Goal: Task Accomplishment & Management: Use online tool/utility

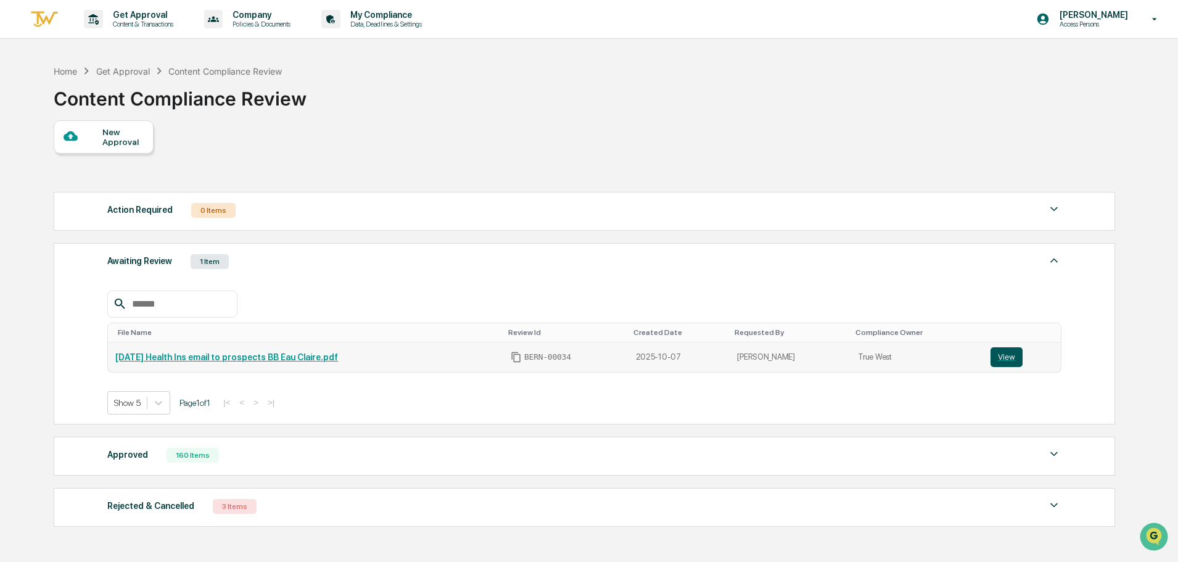
click at [1011, 353] on button "View" at bounding box center [1006, 357] width 32 height 20
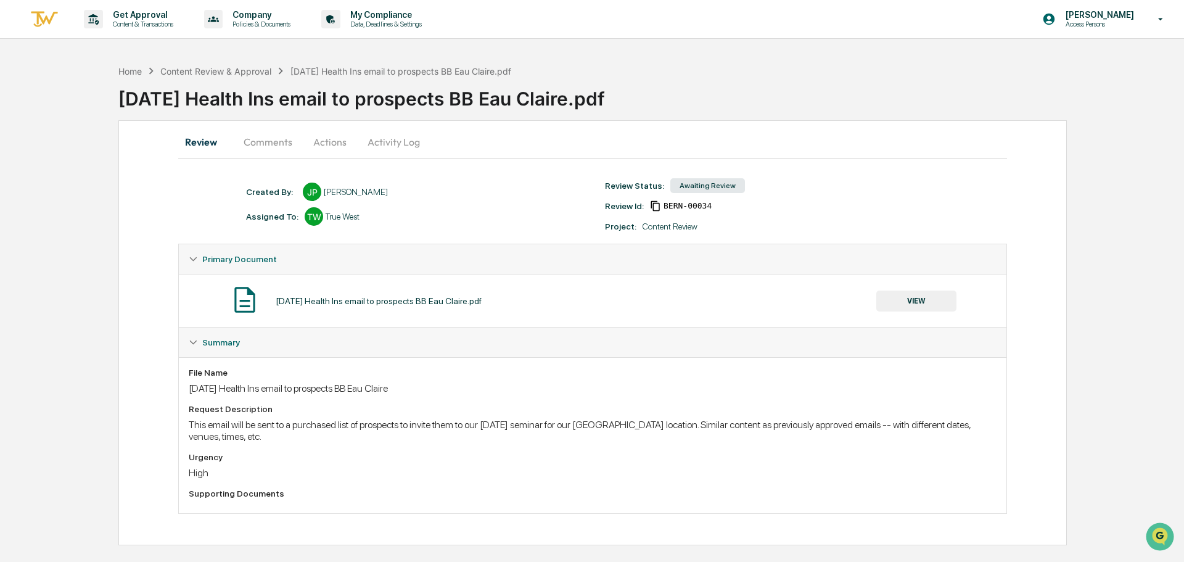
click at [393, 147] on button "Activity Log" at bounding box center [394, 142] width 72 height 30
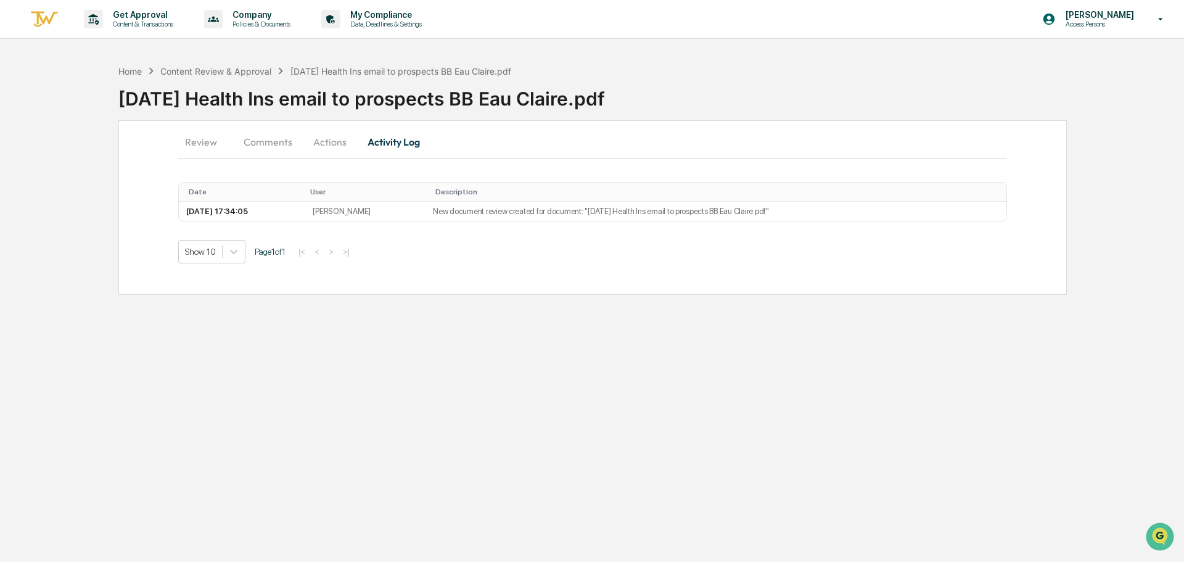
click at [324, 141] on button "Actions" at bounding box center [329, 142] width 55 height 30
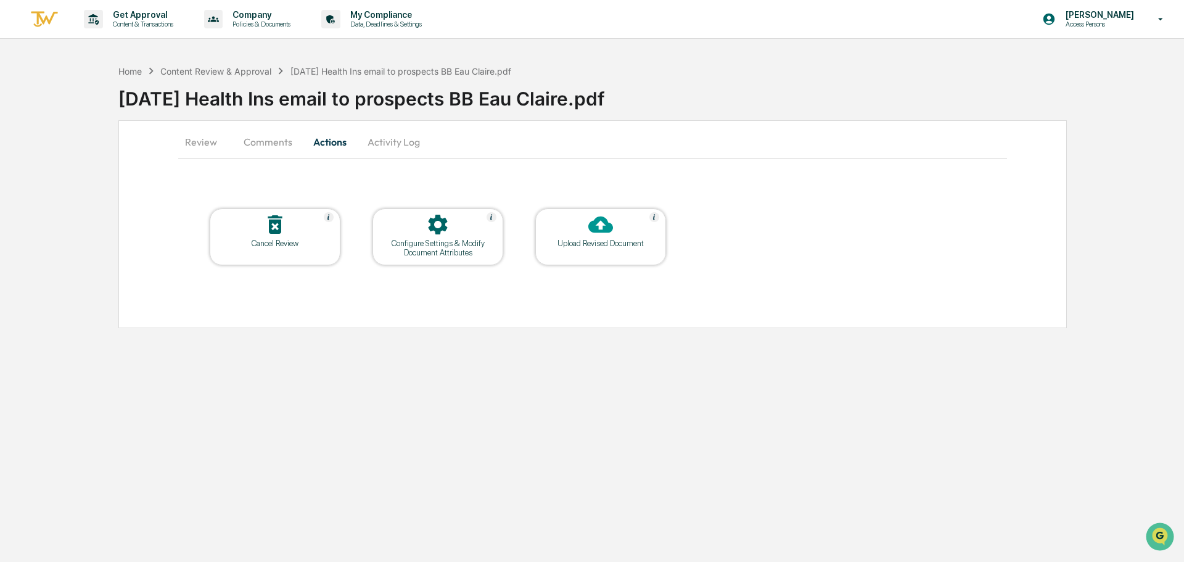
click at [272, 224] on icon at bounding box center [275, 224] width 25 height 25
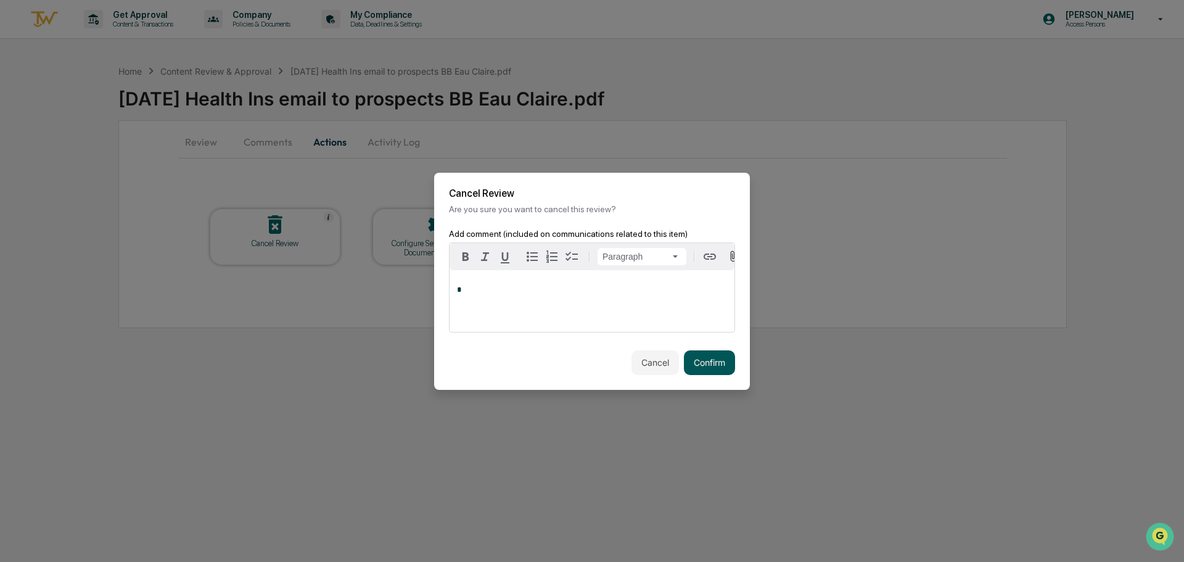
click at [700, 361] on button "Confirm" at bounding box center [709, 362] width 51 height 25
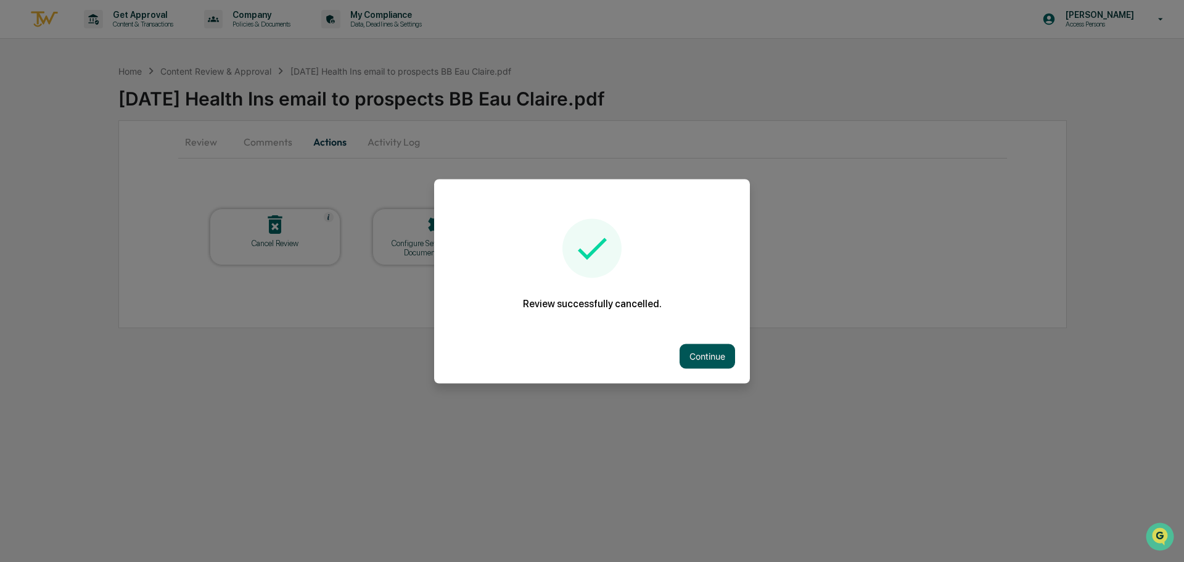
click at [690, 347] on button "Continue" at bounding box center [706, 355] width 55 height 25
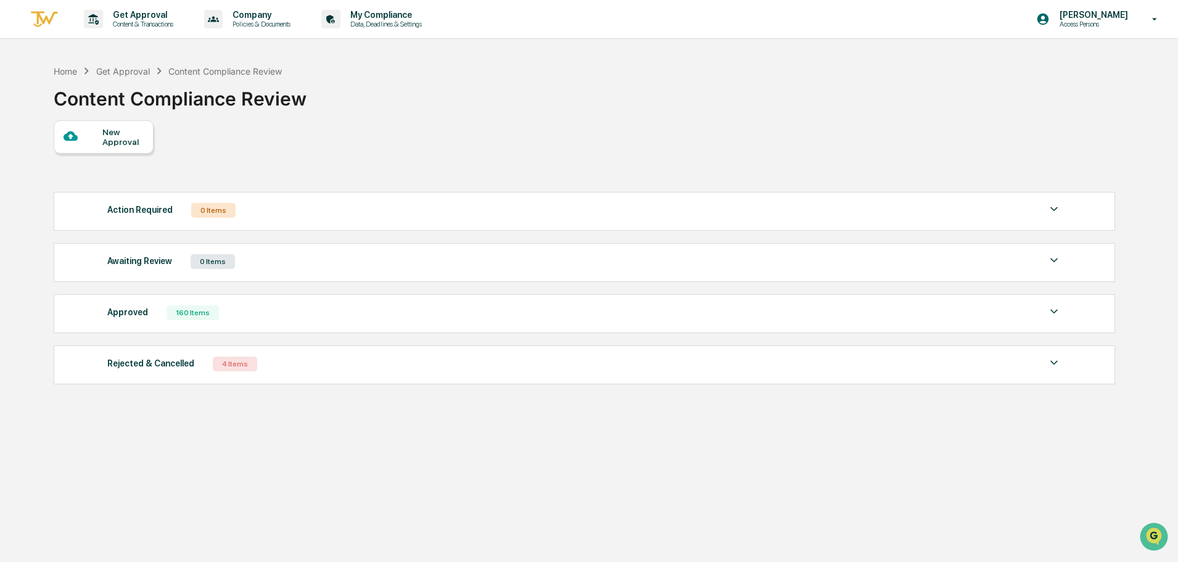
click at [89, 138] on div at bounding box center [83, 136] width 39 height 15
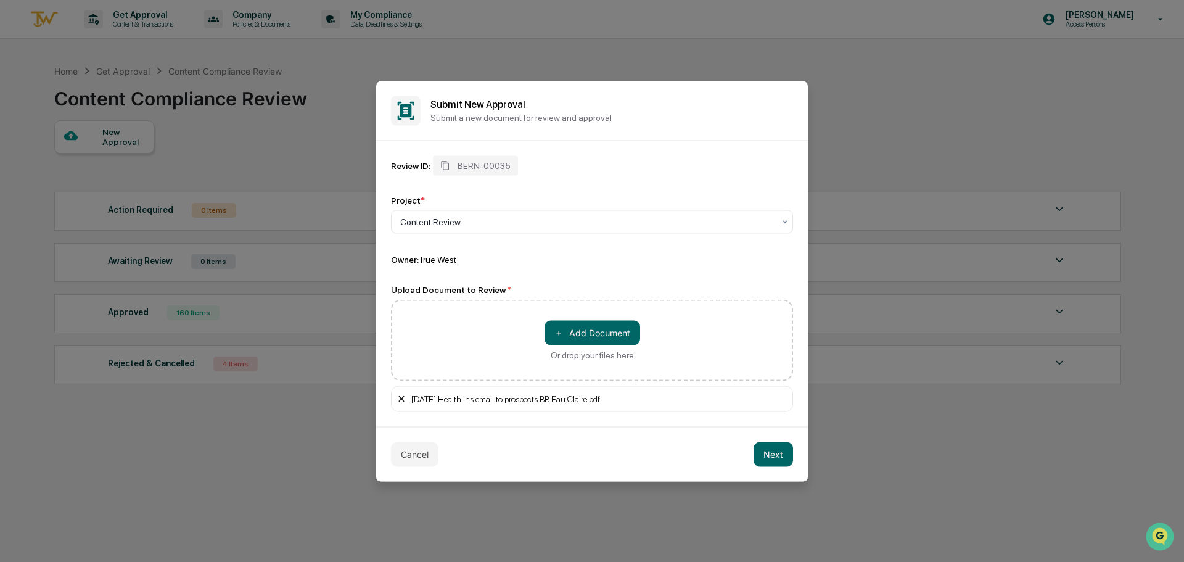
drag, startPoint x: 636, startPoint y: 399, endPoint x: 406, endPoint y: 399, distance: 230.6
click at [406, 399] on div "[DATE] Health Ins email to prospects BB Eau Claire.pdf" at bounding box center [592, 398] width 402 height 26
copy div "[DATE] Health Ins email to prospects BB Eau Claire.pdf"
click at [779, 457] on button "Next" at bounding box center [772, 453] width 39 height 25
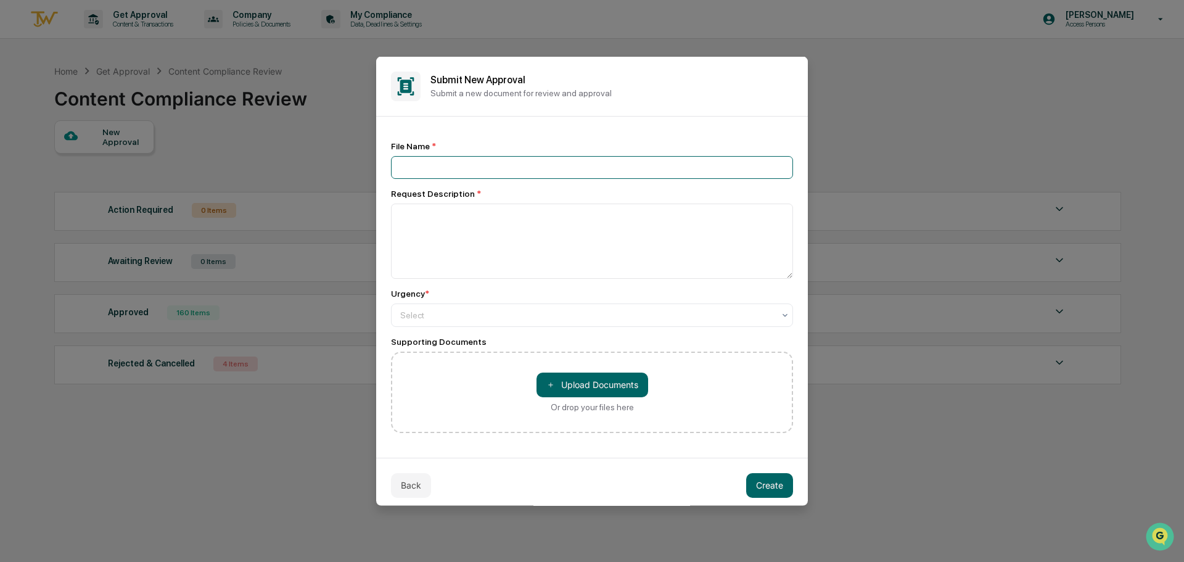
click at [441, 166] on input at bounding box center [592, 166] width 402 height 23
paste input "**********"
type input "**********"
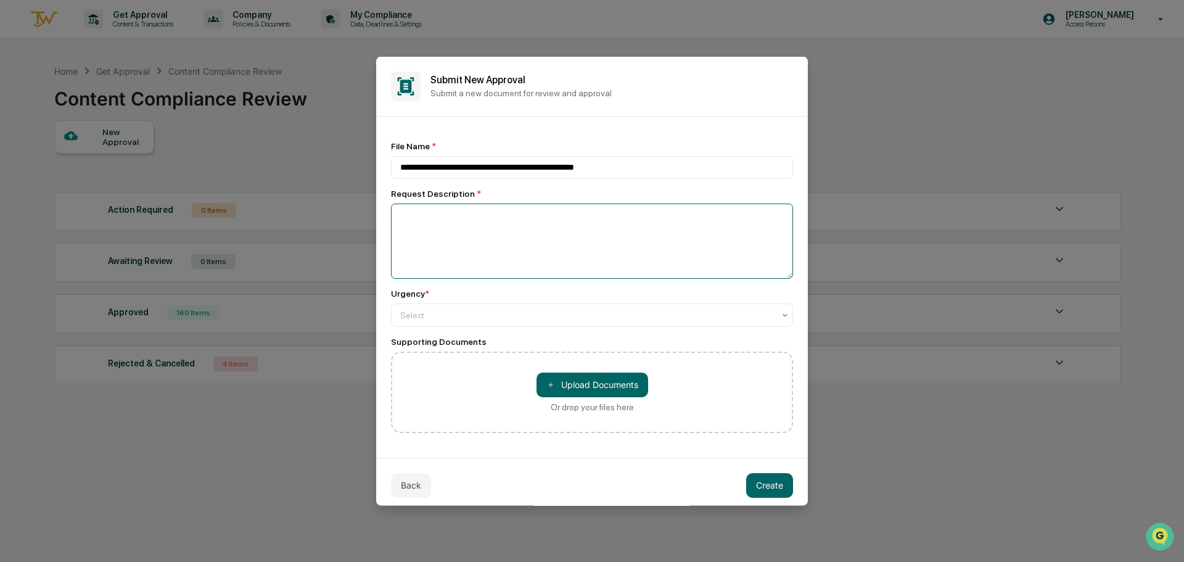
drag, startPoint x: 600, startPoint y: 237, endPoint x: 596, endPoint y: 244, distance: 8.0
click at [600, 238] on textarea at bounding box center [592, 240] width 402 height 75
type textarea "**********"
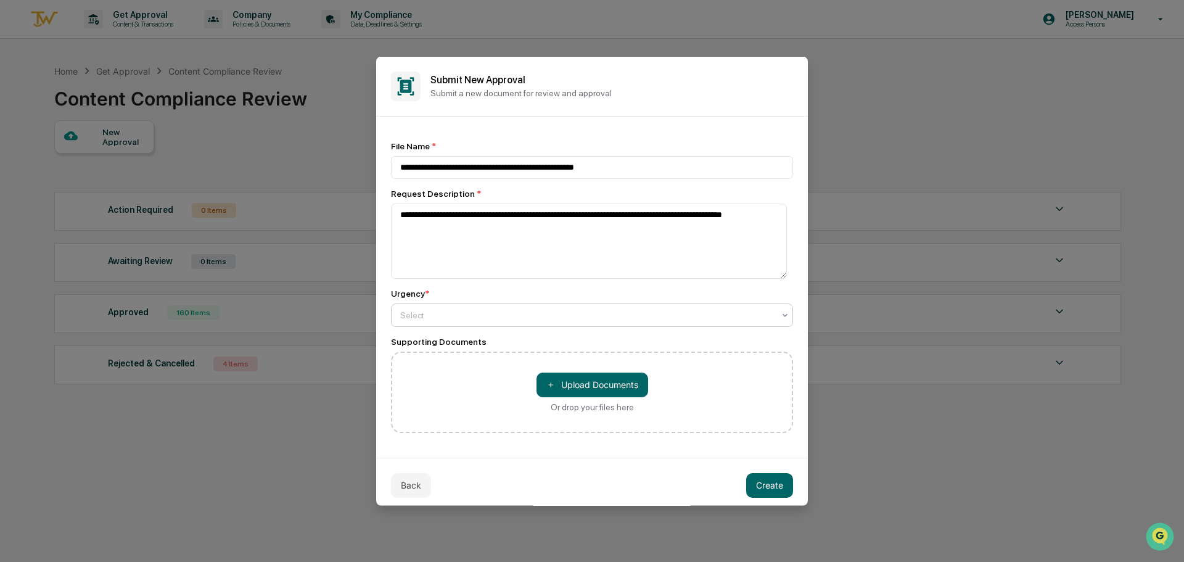
click at [569, 314] on div at bounding box center [587, 314] width 374 height 12
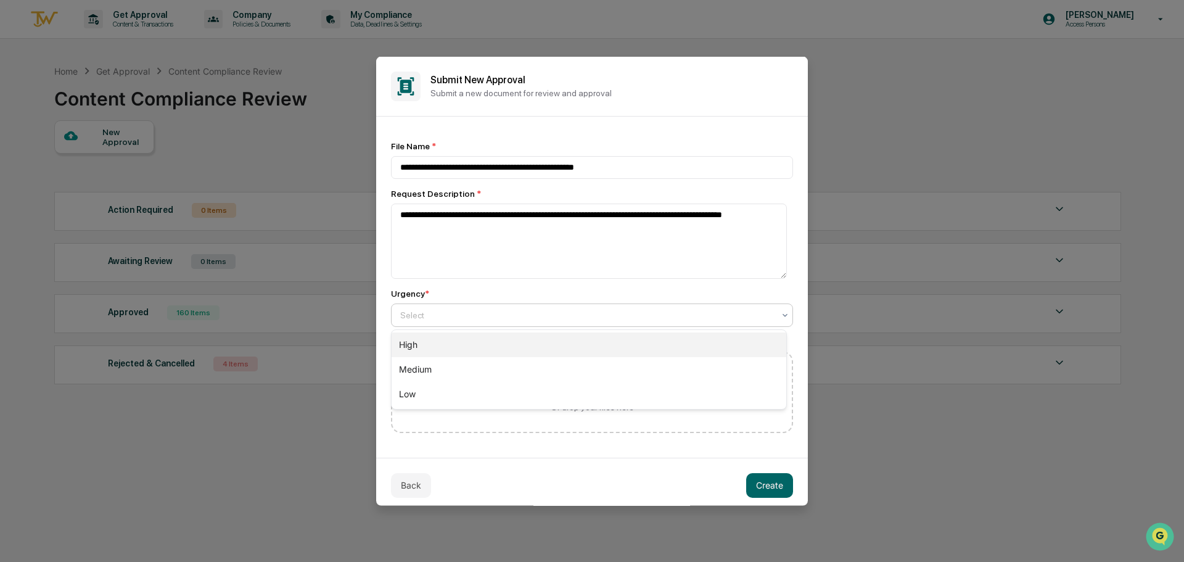
click at [430, 341] on div "High" at bounding box center [588, 344] width 395 height 25
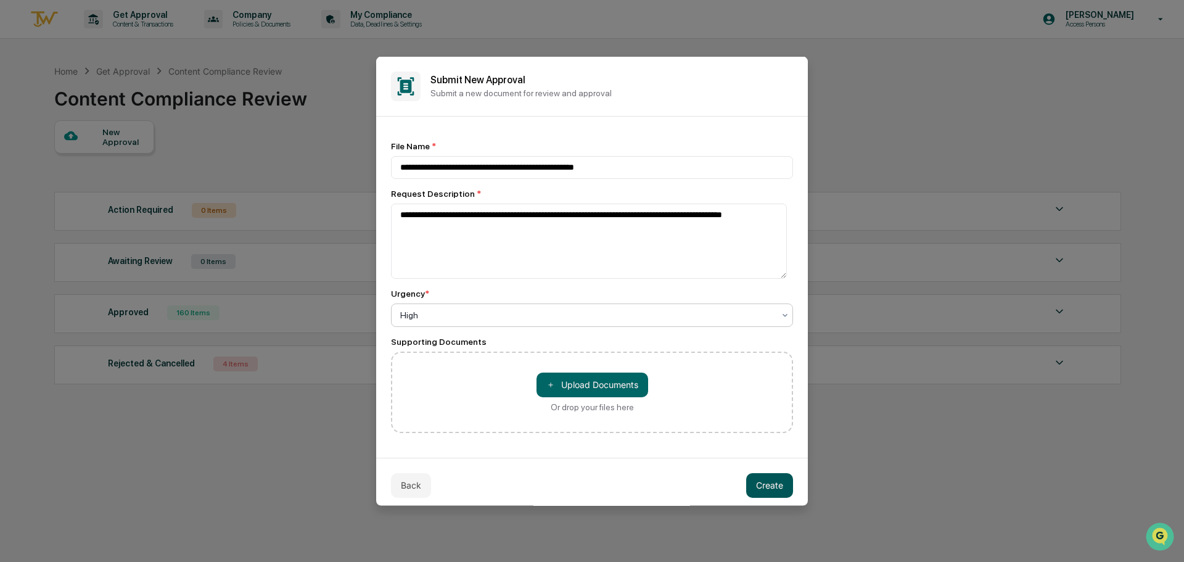
click at [768, 494] on button "Create" at bounding box center [769, 484] width 47 height 25
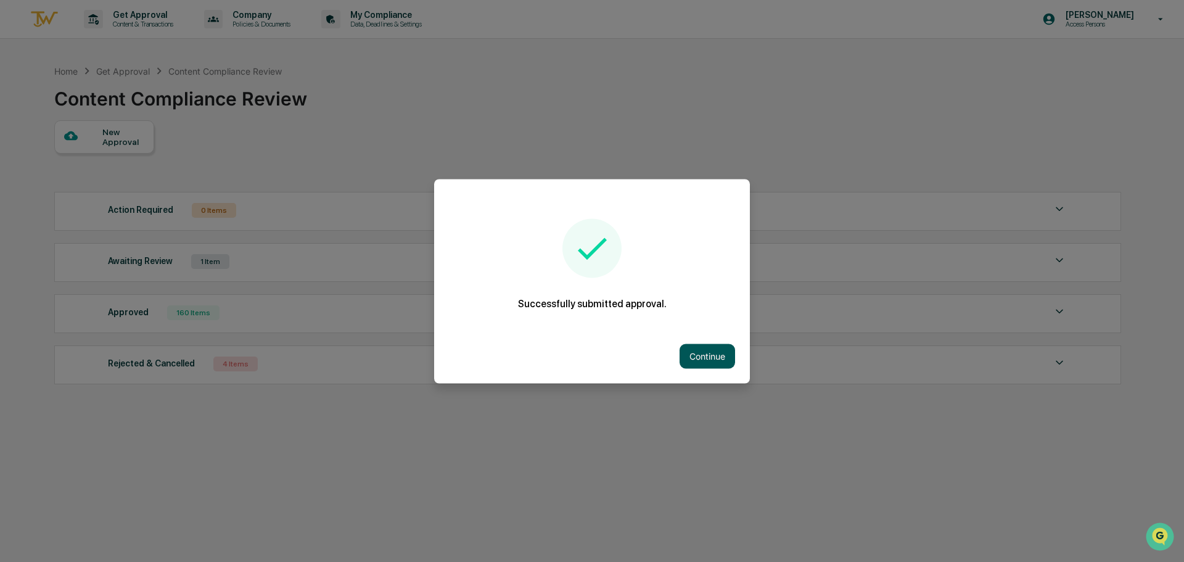
click at [695, 353] on button "Continue" at bounding box center [706, 355] width 55 height 25
